Goal: Browse casually: Explore the website without a specific task or goal

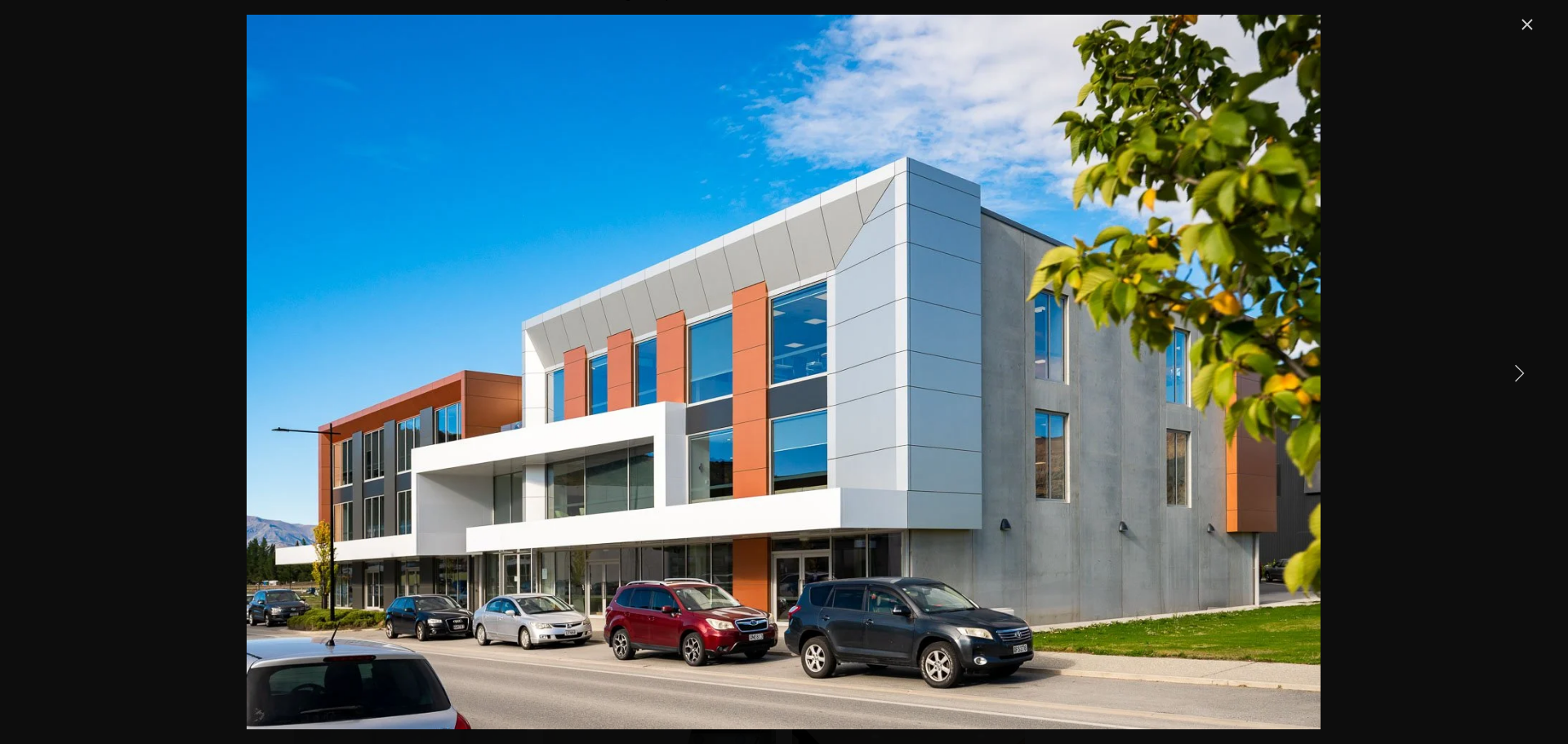
click at [1518, 364] on link "Next Item" at bounding box center [1519, 372] width 36 height 36
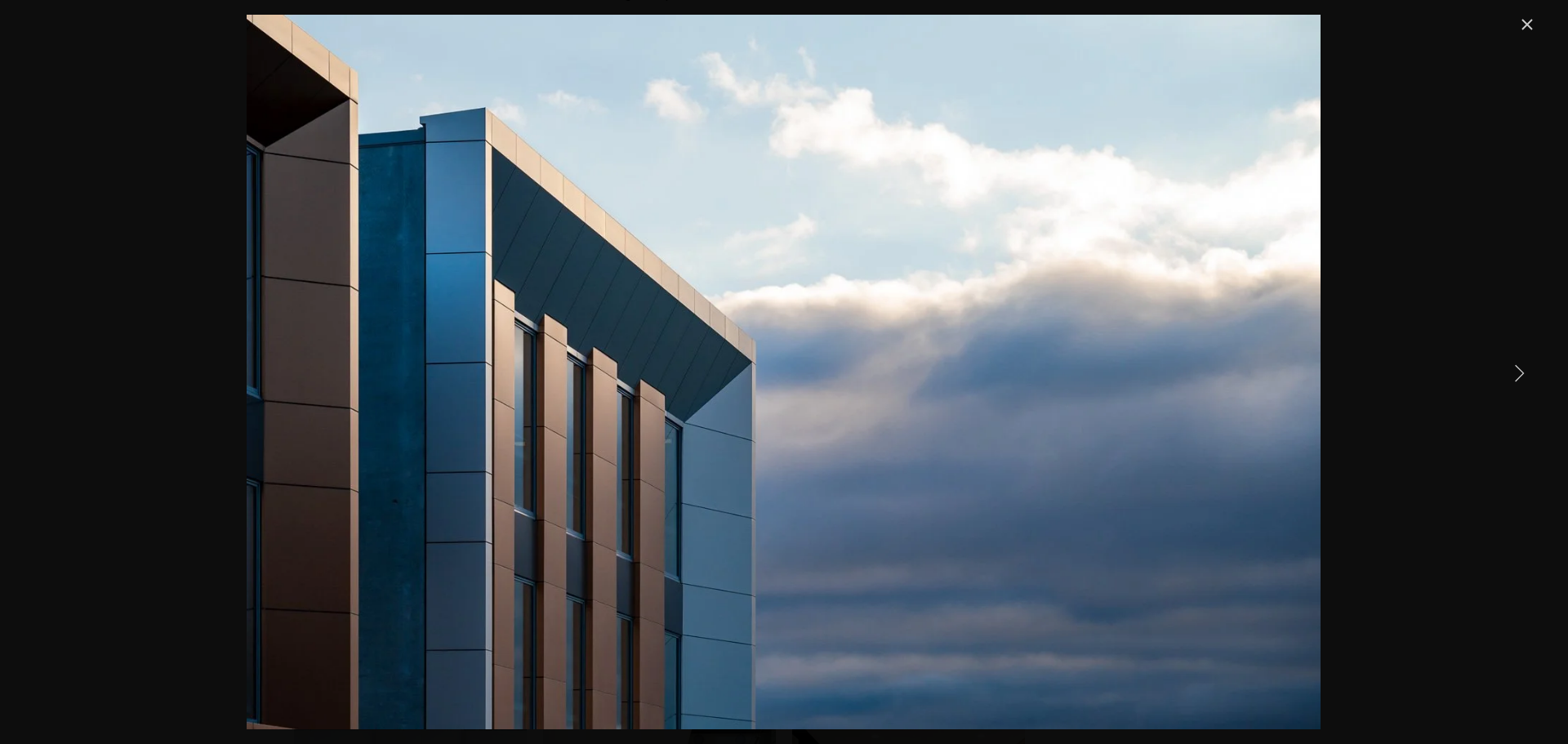
click at [1534, 380] on link "Next Item" at bounding box center [1519, 372] width 36 height 36
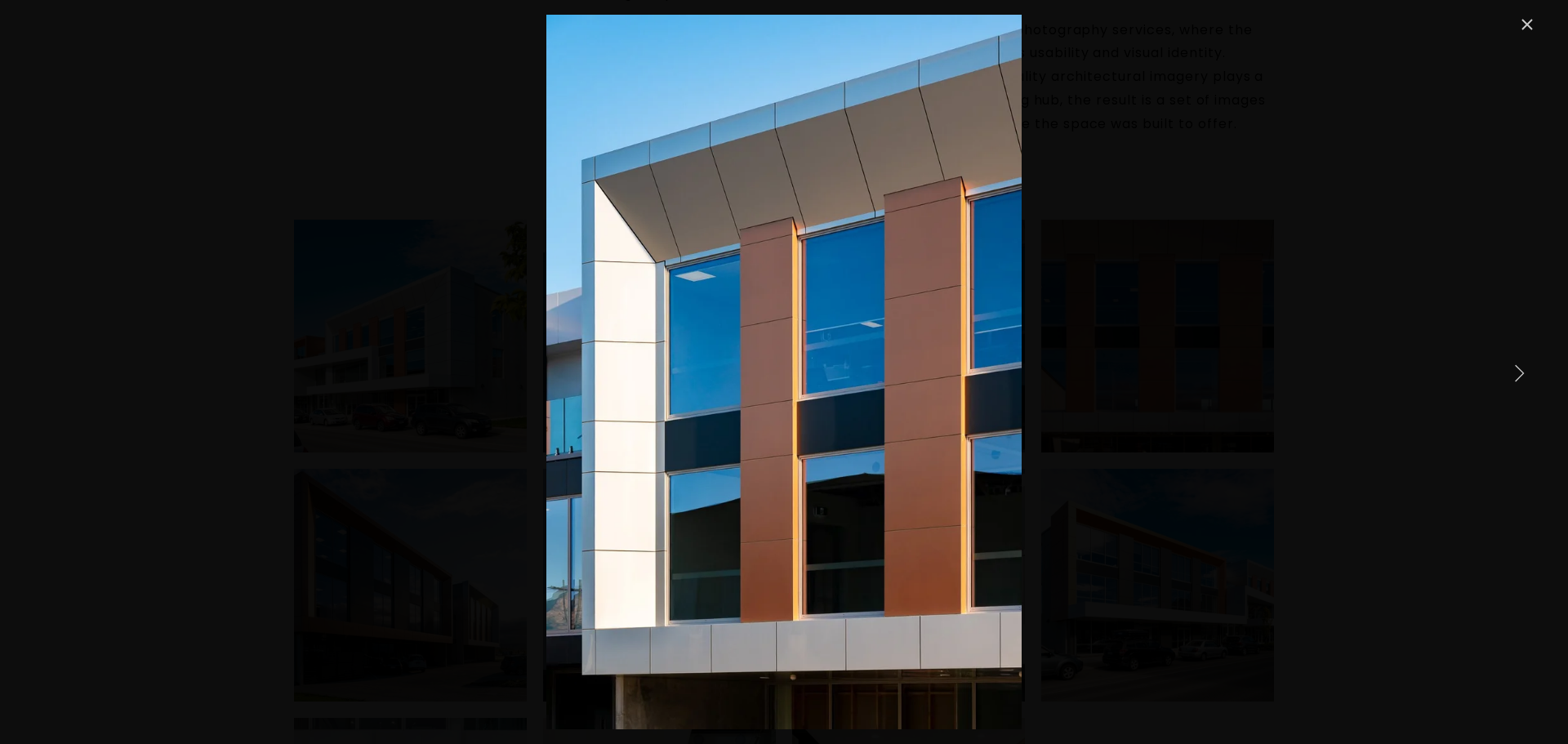
click at [1534, 380] on link "Next Item" at bounding box center [1519, 372] width 36 height 36
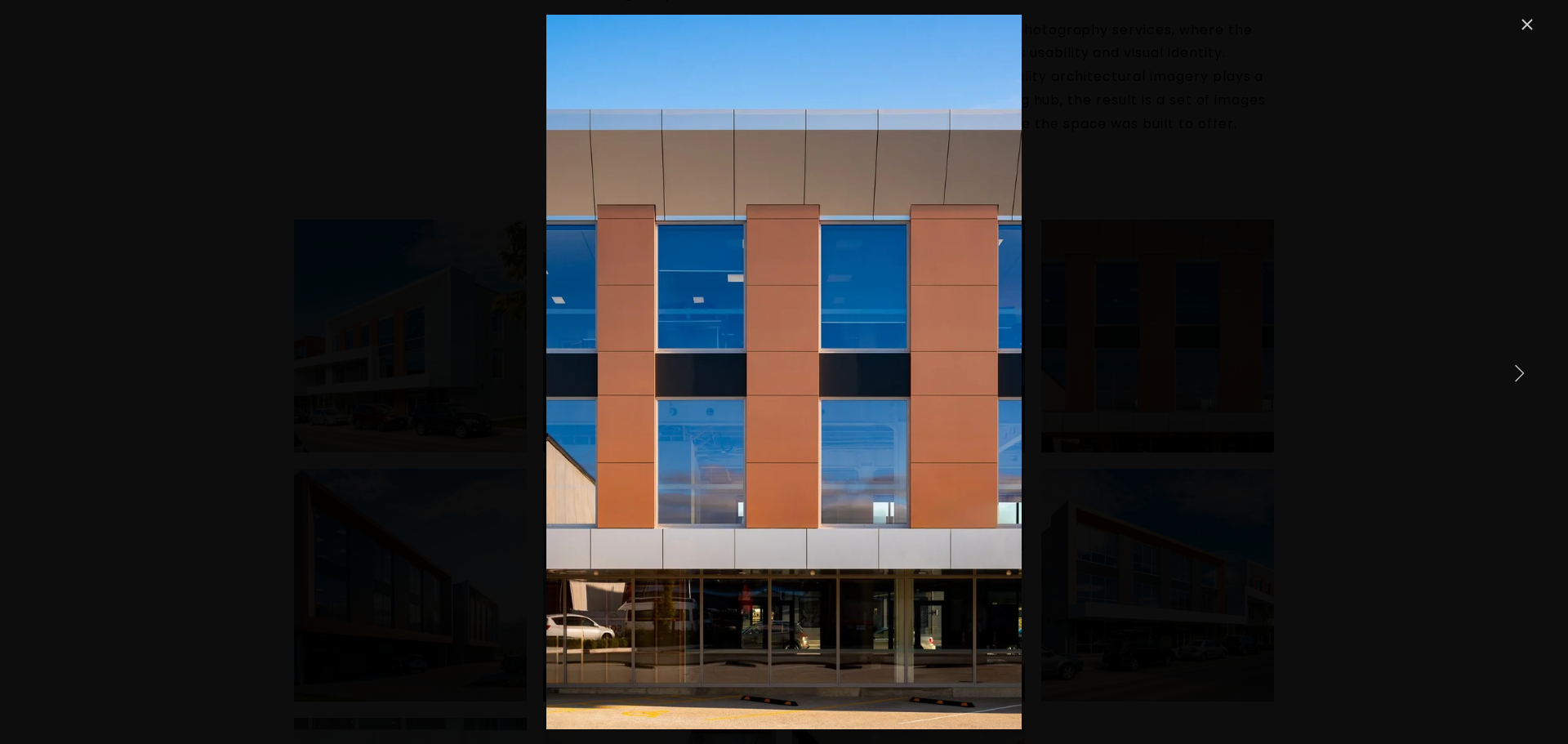
click at [1534, 380] on link "Next Item" at bounding box center [1519, 372] width 36 height 36
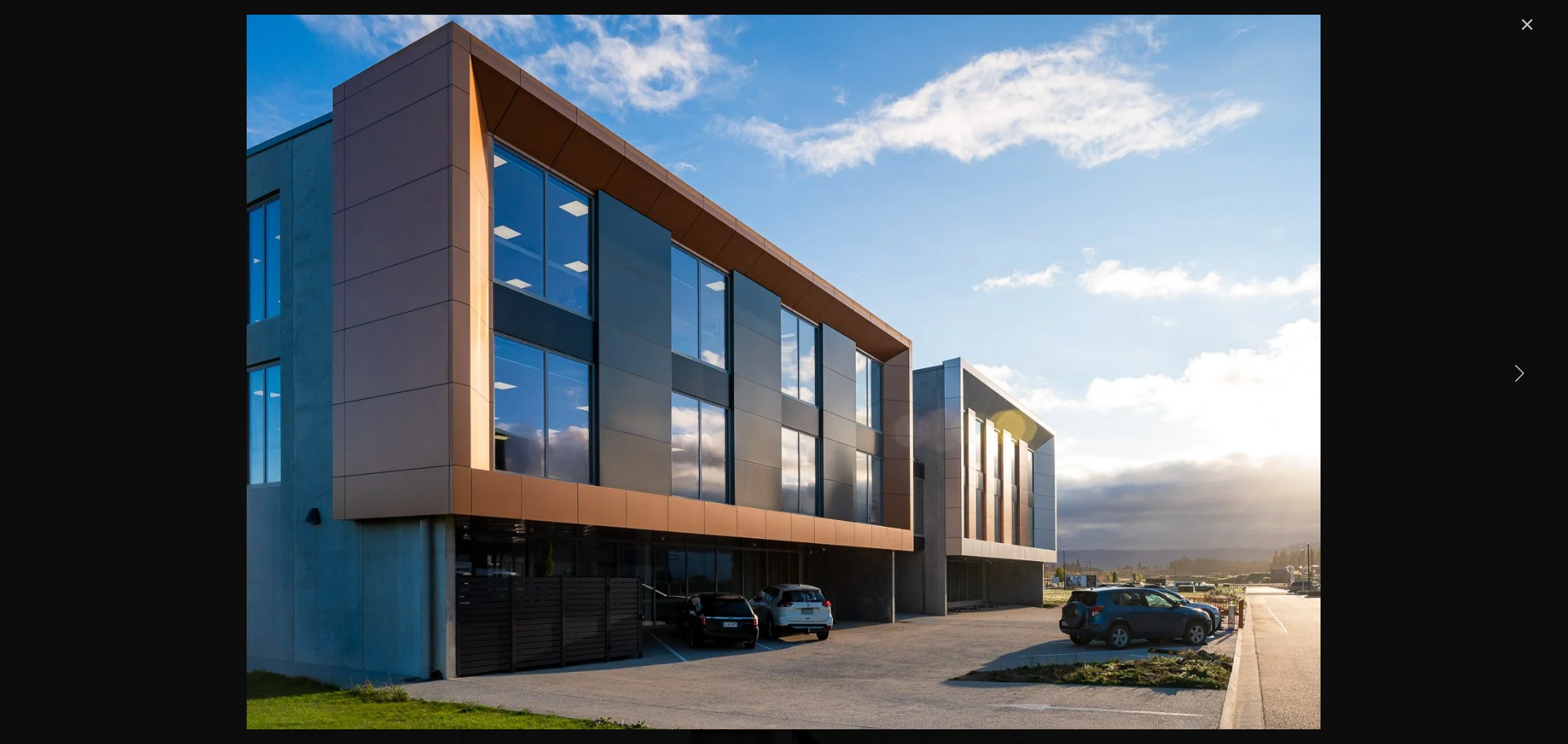
click at [1534, 380] on link "Next Item" at bounding box center [1519, 372] width 36 height 36
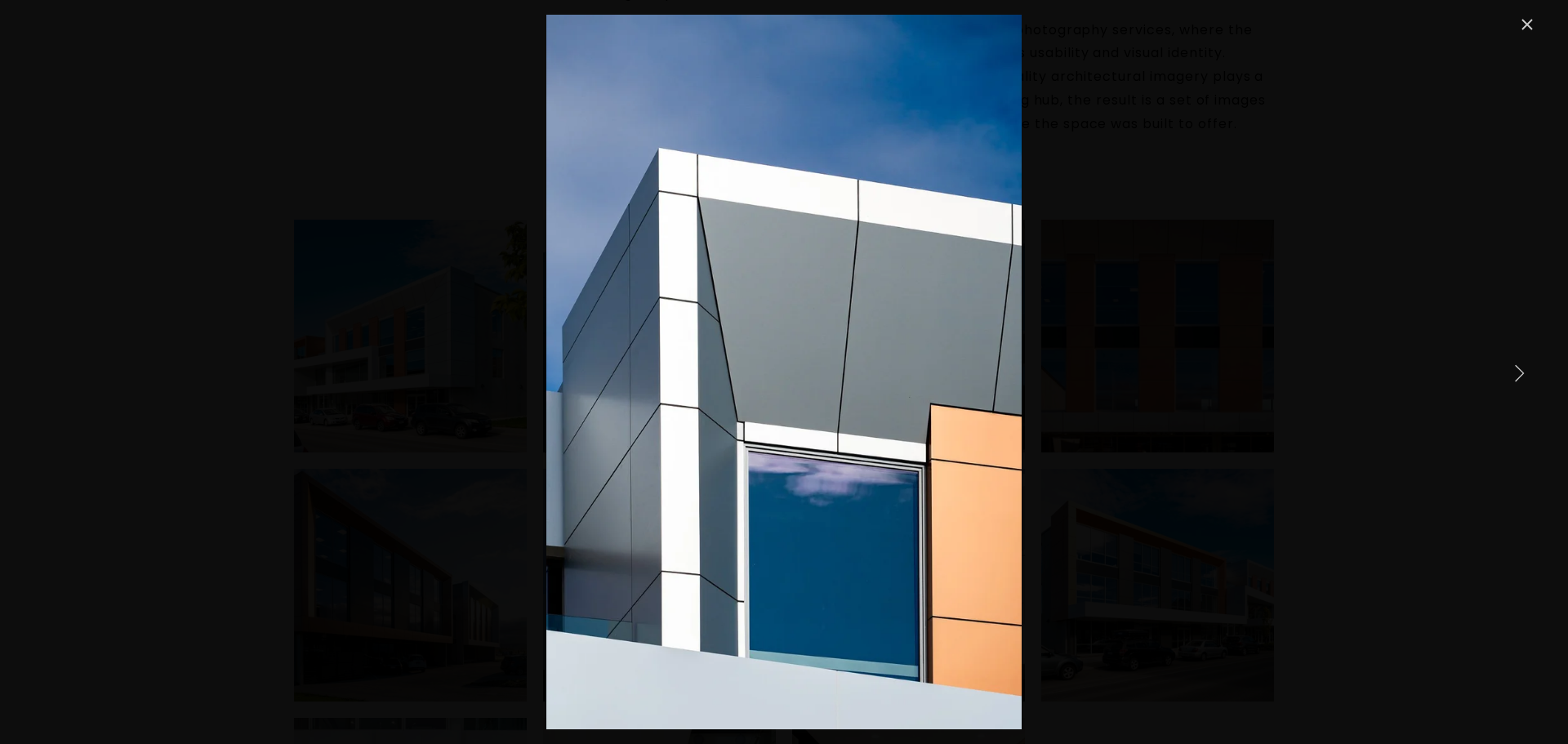
click at [1534, 380] on link "Next Item" at bounding box center [1519, 372] width 36 height 36
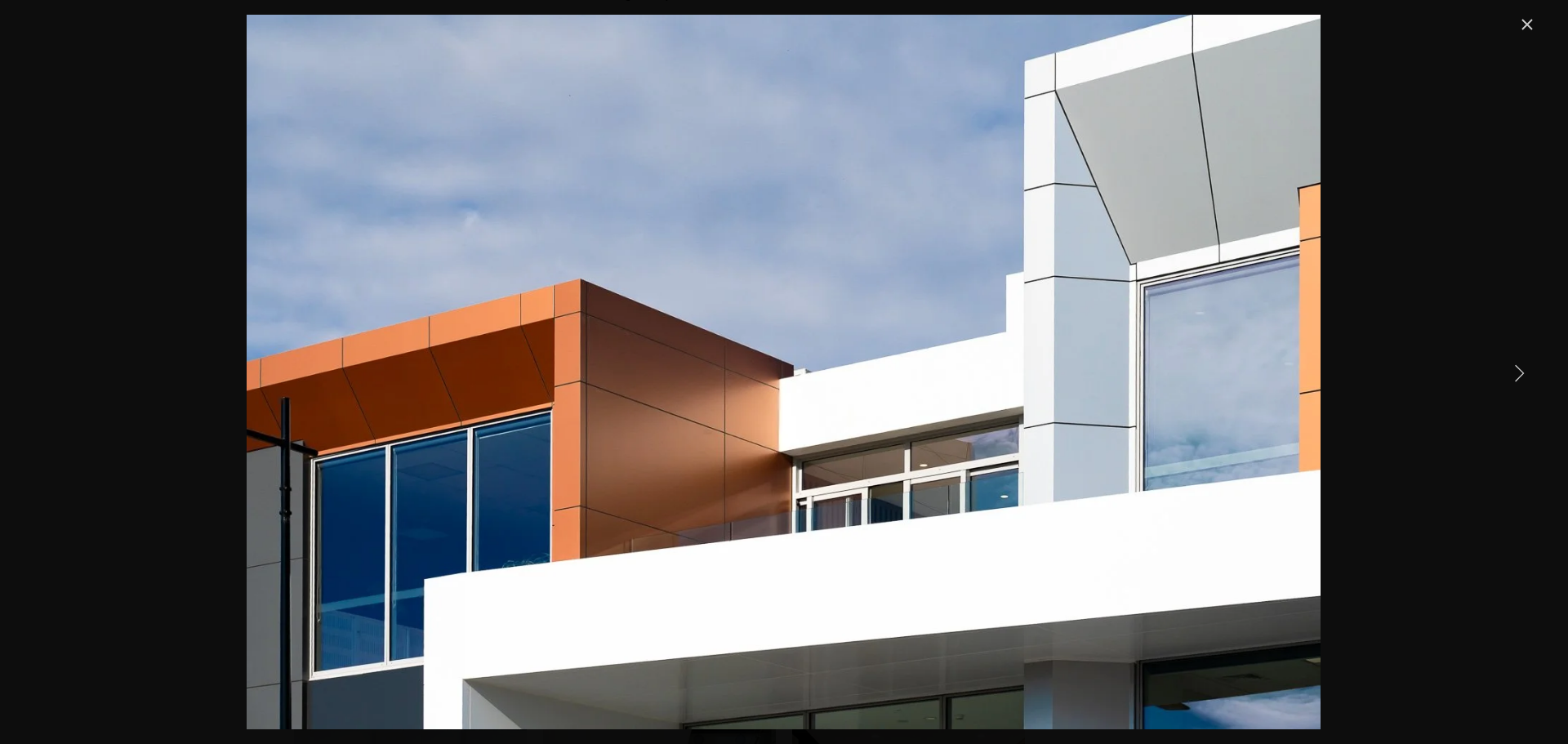
click at [1534, 380] on link "Next Item" at bounding box center [1519, 372] width 36 height 36
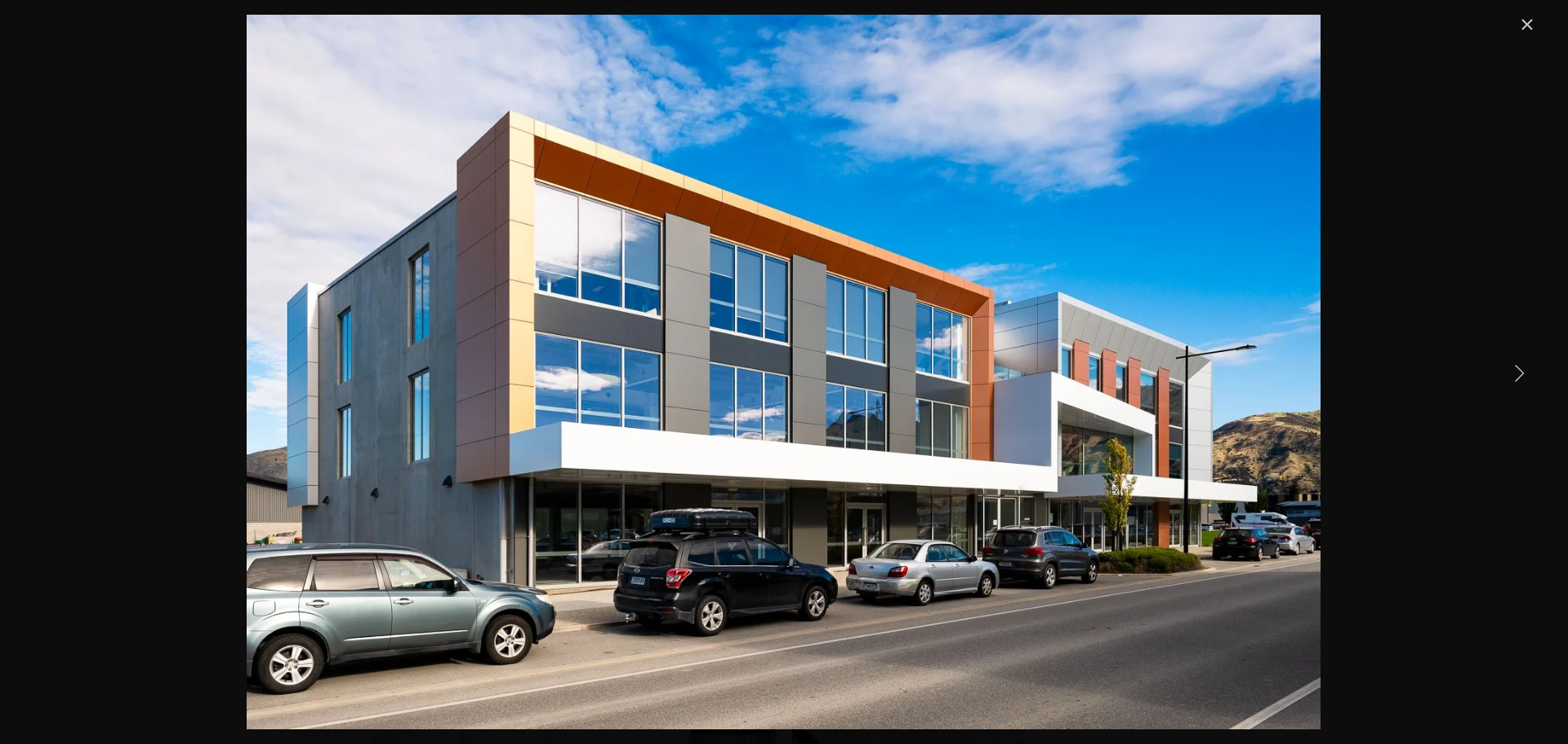
click at [1534, 380] on link "Next Item" at bounding box center [1519, 372] width 36 height 36
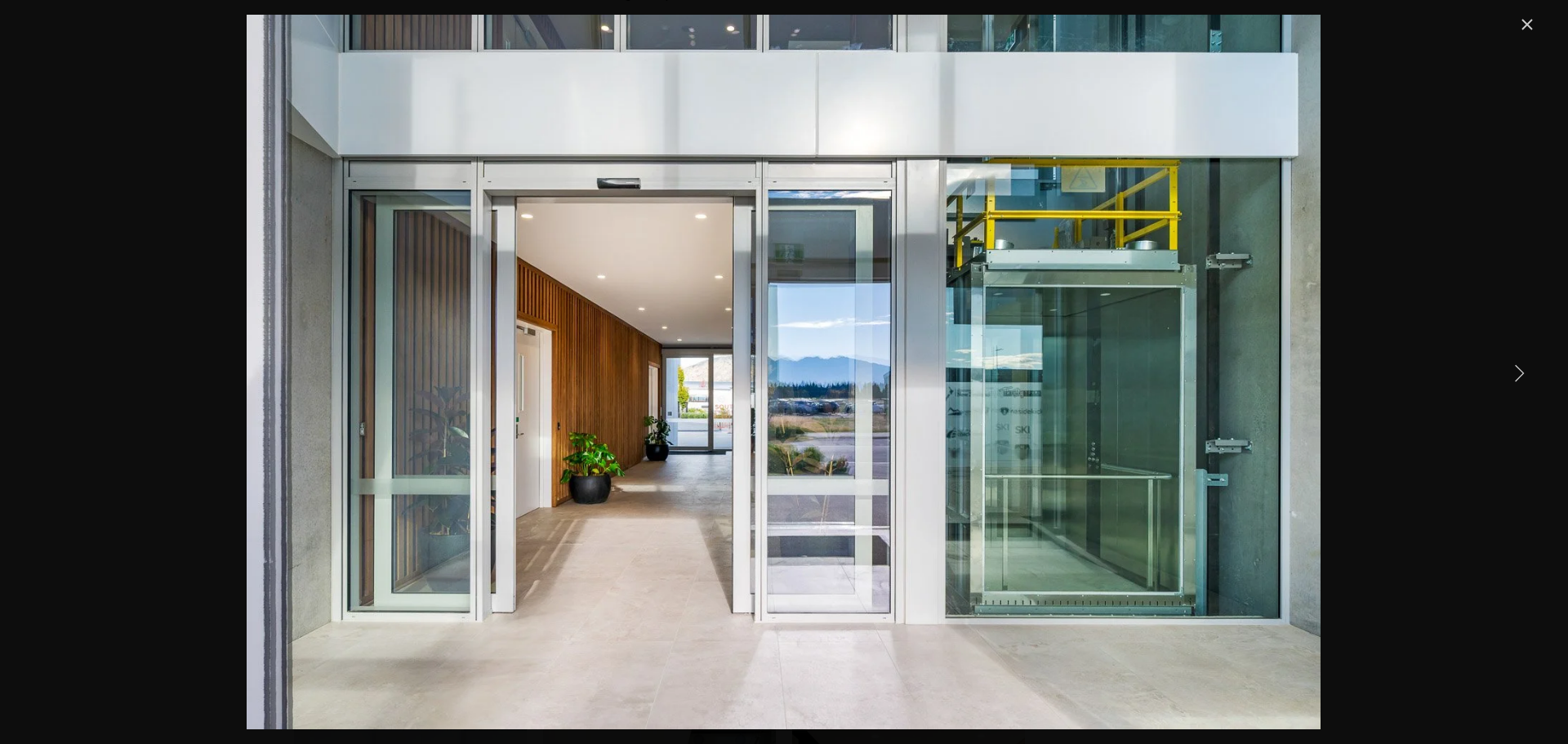
click at [1534, 380] on link "Next Item" at bounding box center [1519, 372] width 36 height 36
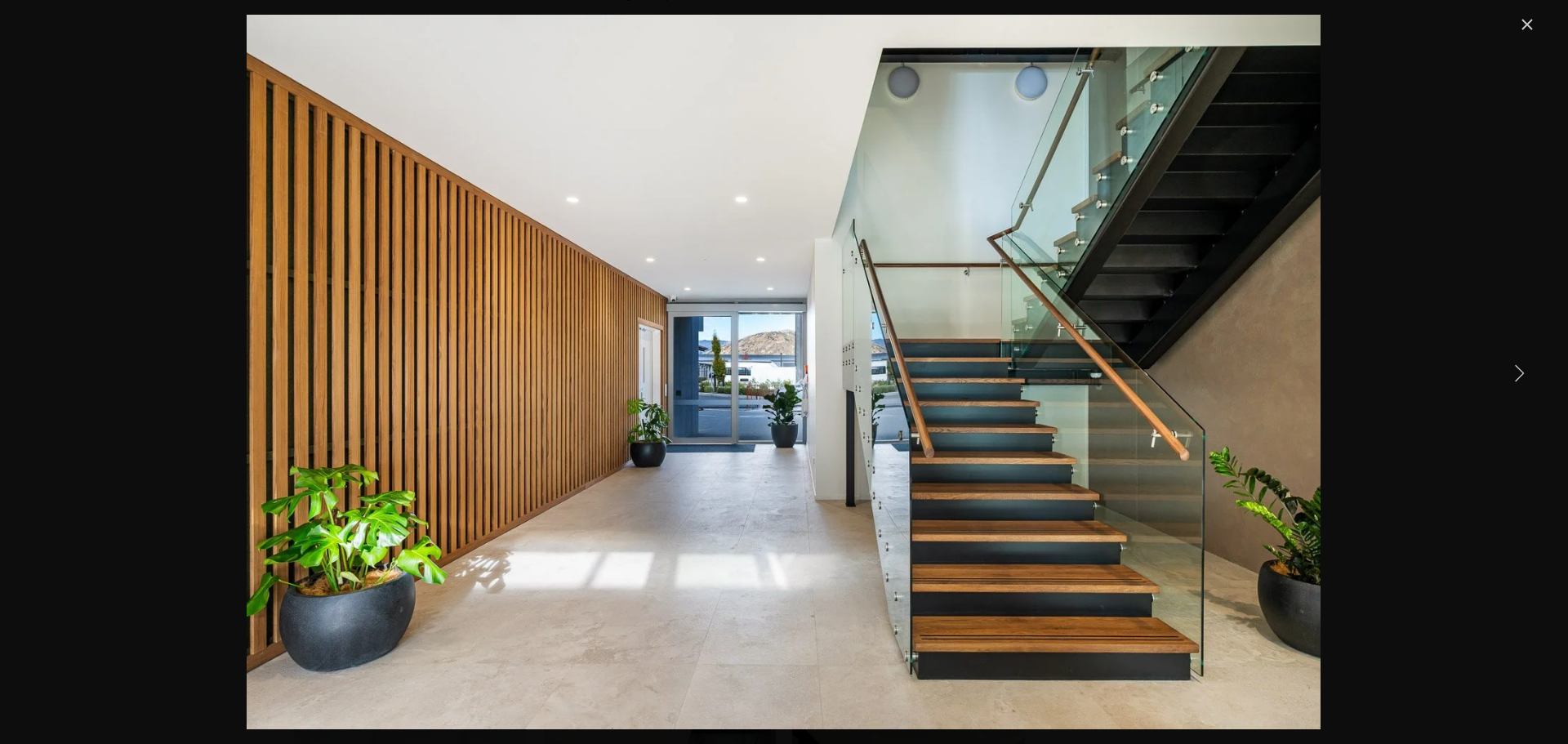
click at [1534, 380] on link "Next Item" at bounding box center [1519, 372] width 36 height 36
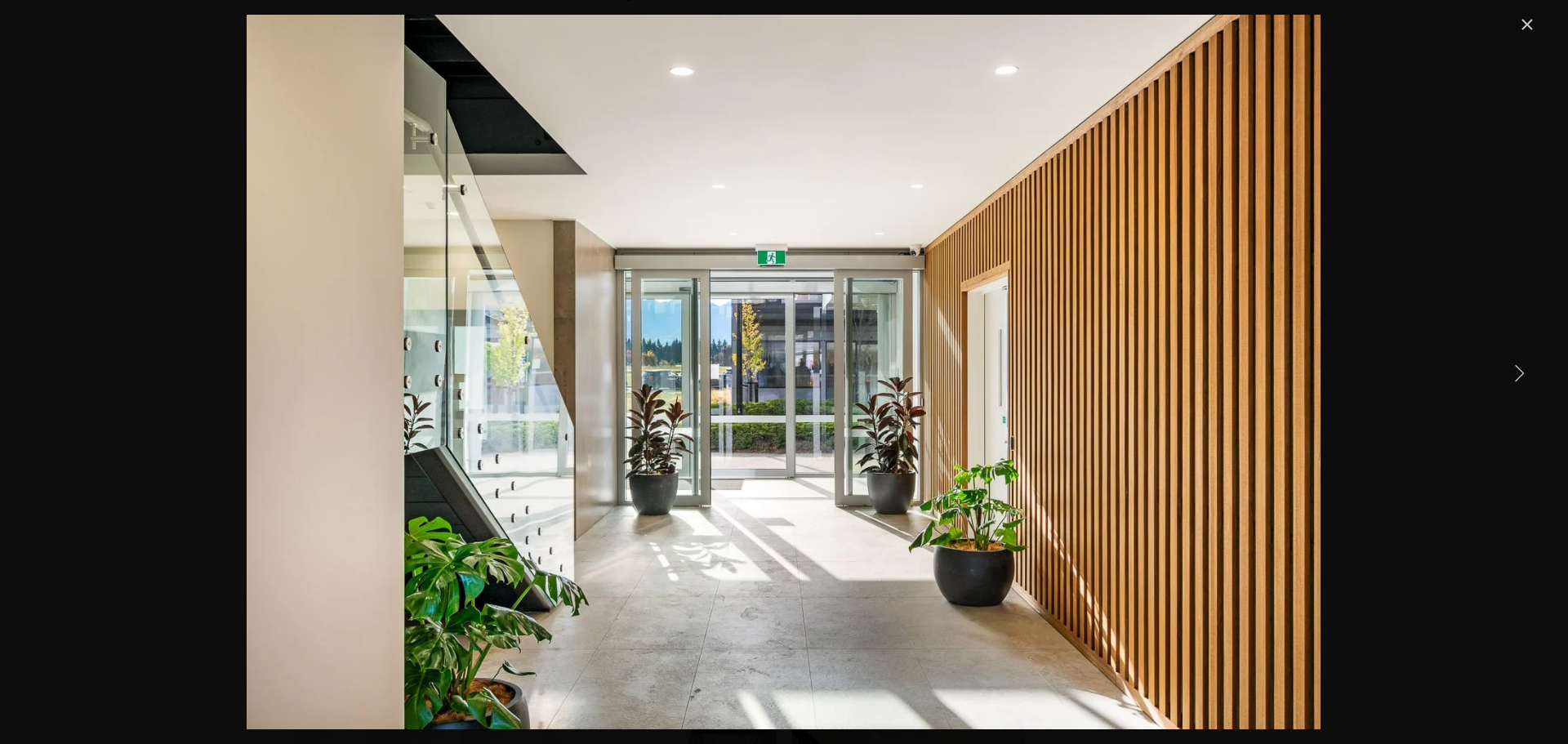
click at [1534, 380] on link "Next Item" at bounding box center [1519, 372] width 36 height 36
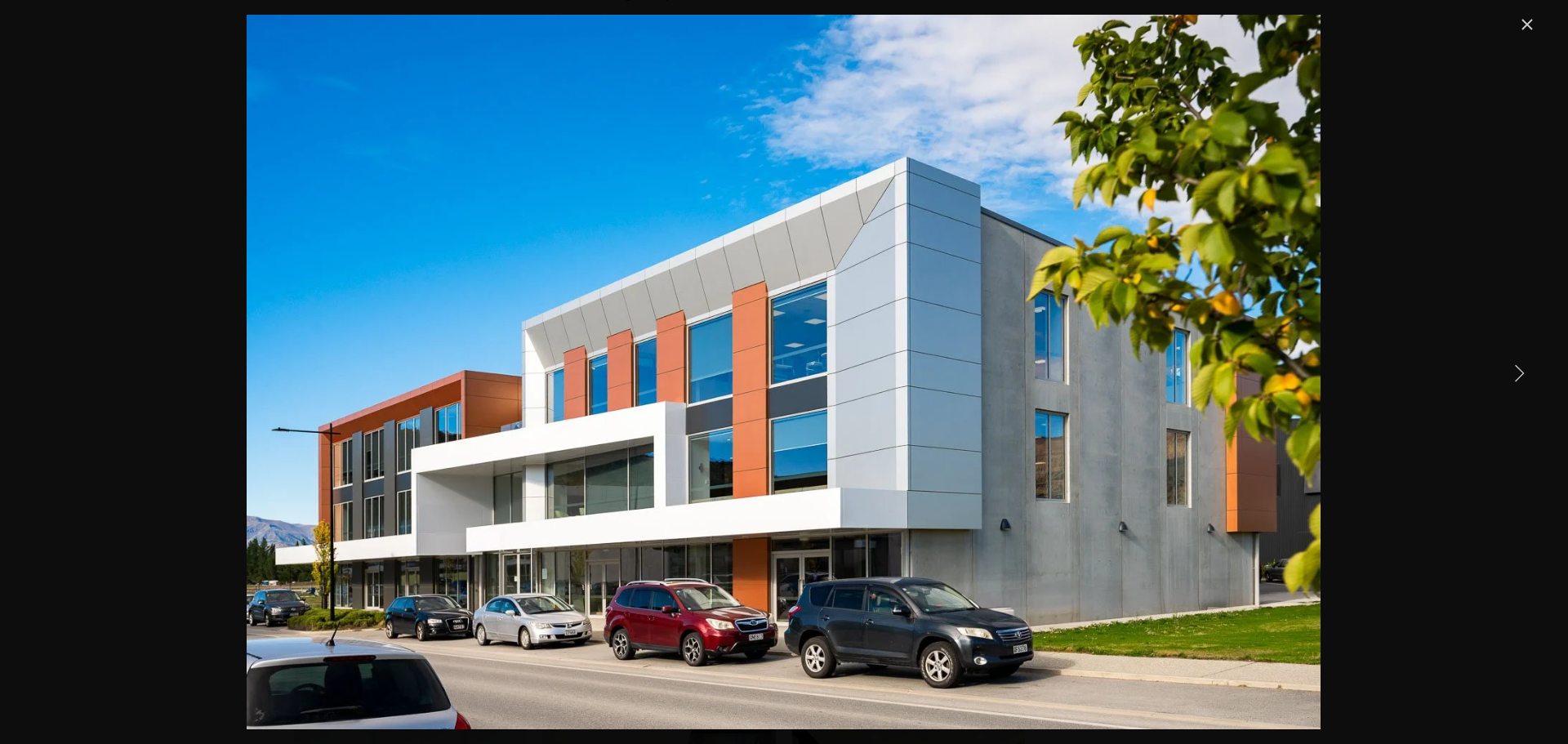
click at [1537, 25] on link "Close" at bounding box center [1526, 24] width 20 height 20
